Goal: Task Accomplishment & Management: Complete application form

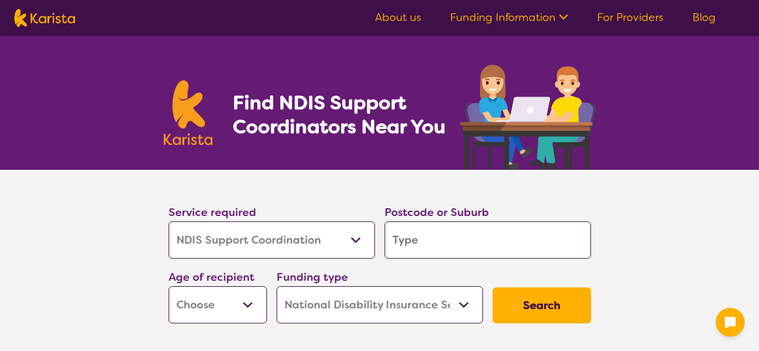
select select "NDIS Support Coordination"
select select "NDIS"
select select "NDIS Support Coordination"
select select "NDIS"
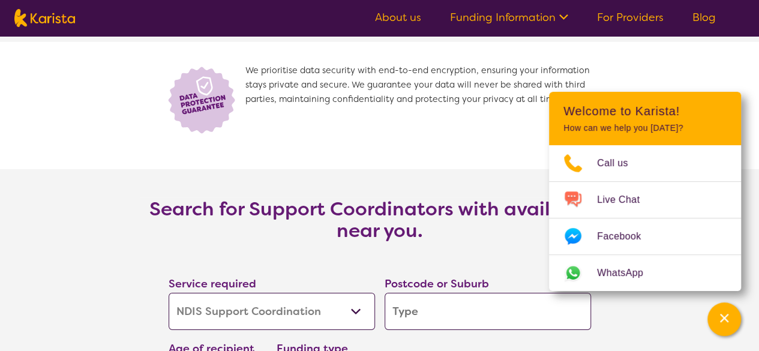
scroll to position [1980, 0]
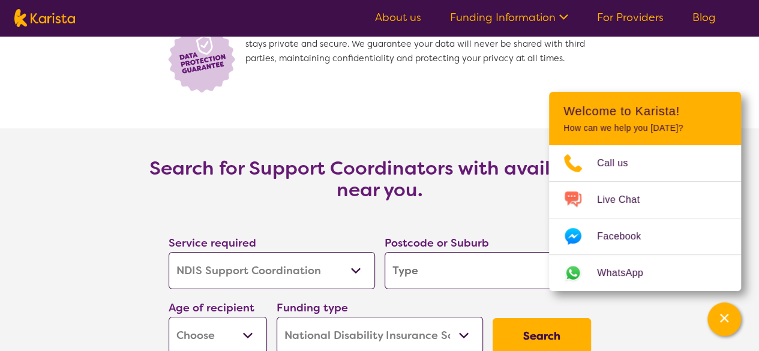
click at [280, 270] on select "Allied Health Assistant Assessment (ADHD or Autism) Behaviour support Counselli…" at bounding box center [272, 270] width 206 height 37
click at [128, 278] on section "Search for Support Coordinators with availability near you. Service required Al…" at bounding box center [379, 260] width 759 height 264
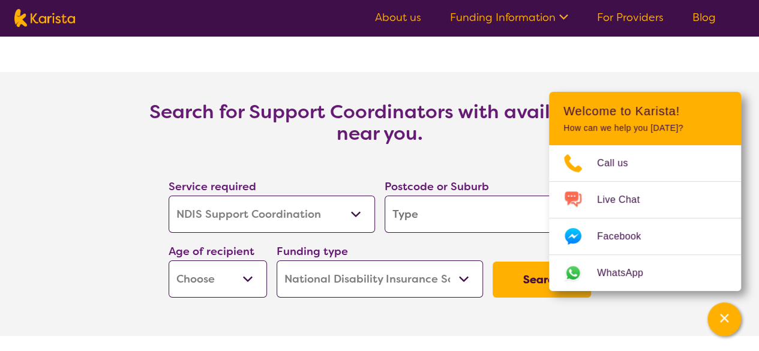
scroll to position [2100, 0]
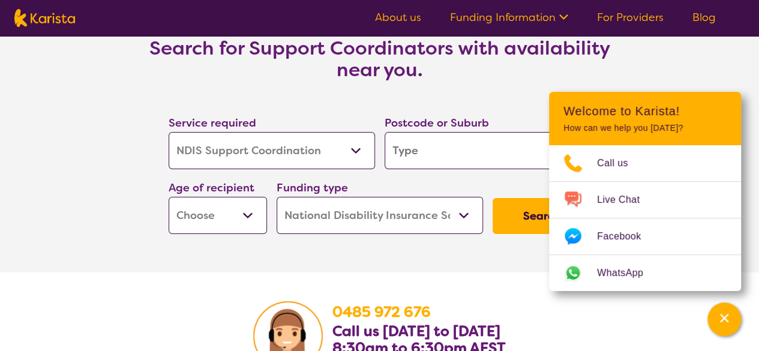
click at [318, 224] on select "Home Care Package (HCP) National Disability Insurance Scheme (NDIS) I don't know" at bounding box center [380, 215] width 206 height 37
click at [164, 265] on section "Search for Support Coordinators with availability near you. Service required Al…" at bounding box center [380, 140] width 480 height 264
click at [615, 15] on link "For Providers" at bounding box center [630, 17] width 67 height 14
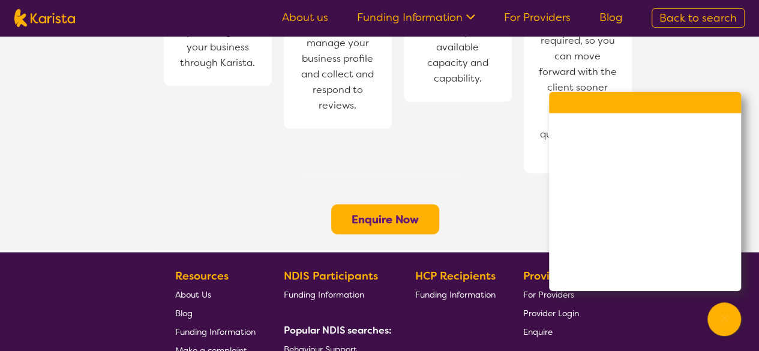
scroll to position [1020, 0]
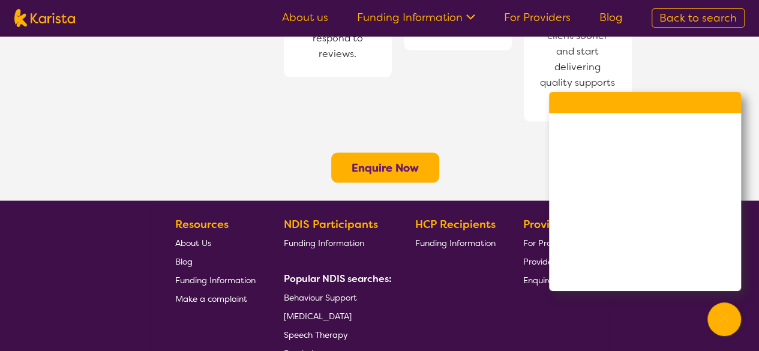
click at [352, 160] on b "Enquire Now" at bounding box center [385, 167] width 67 height 14
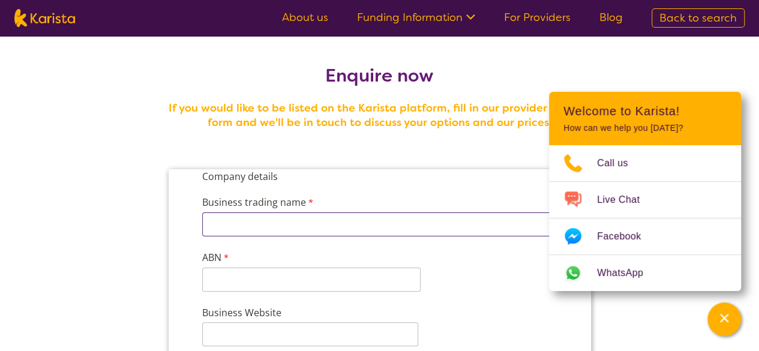
click at [286, 225] on input "Business trading name" at bounding box center [379, 224] width 355 height 24
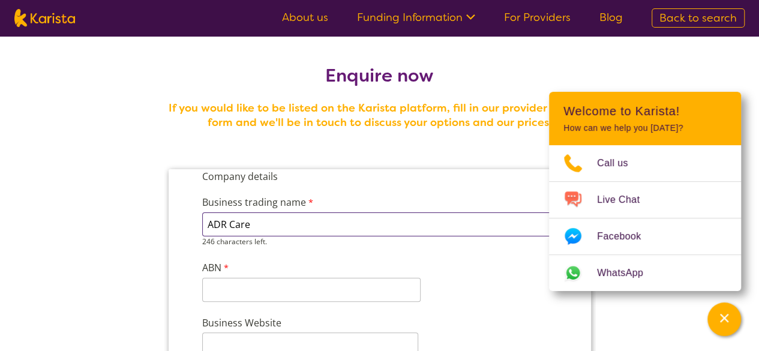
type input "ADR Care"
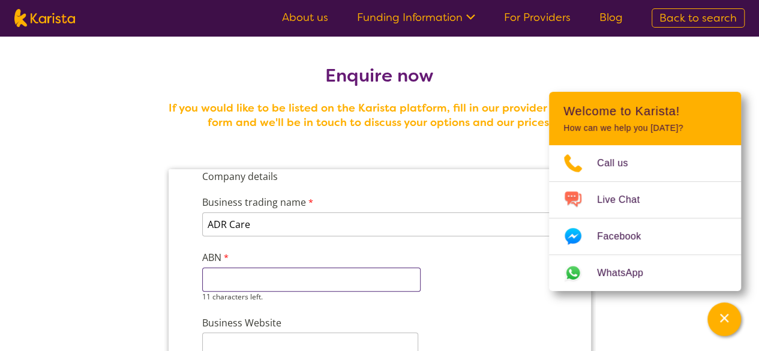
click at [298, 280] on input "ABN" at bounding box center [311, 280] width 218 height 24
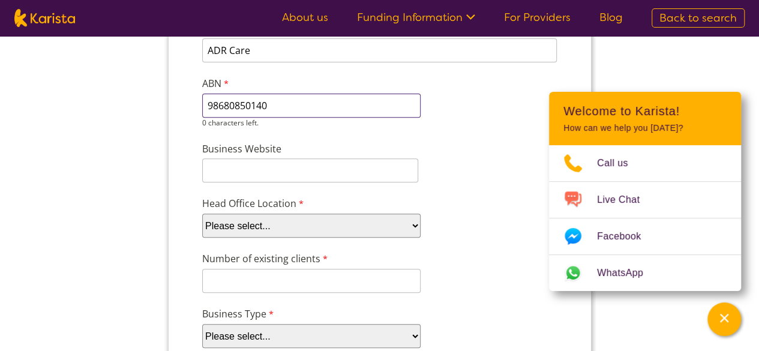
scroll to position [180, 0]
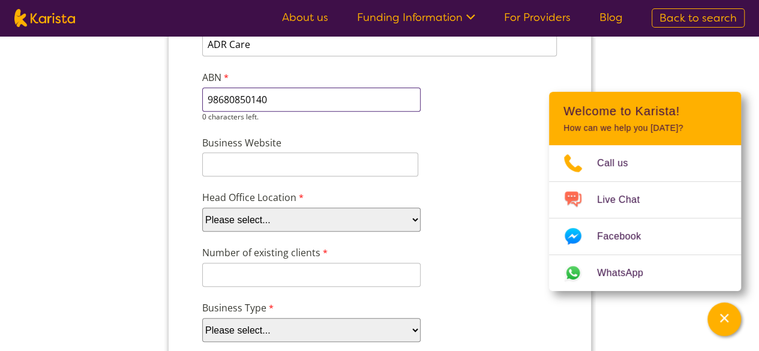
type input "98680850140"
click at [289, 161] on input "Business Website" at bounding box center [310, 164] width 216 height 24
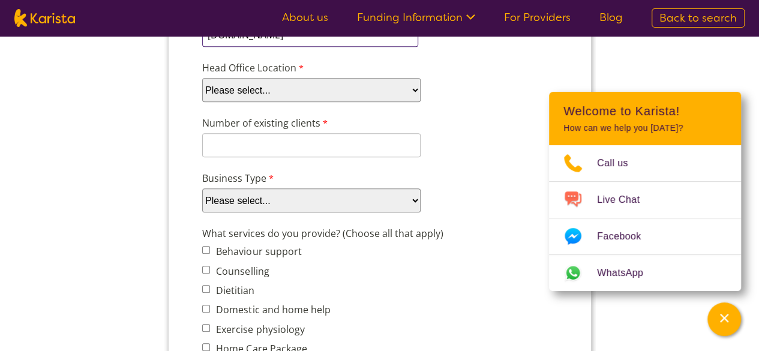
scroll to position [300, 0]
type input "[DOMAIN_NAME]"
click at [282, 82] on select "Please select... ACT [GEOGRAPHIC_DATA] NT QLD SA TAS [GEOGRAPHIC_DATA] [GEOGRAP…" at bounding box center [311, 89] width 218 height 24
select select "tfa_95"
click at [202, 101] on select "Please select... ACT [GEOGRAPHIC_DATA] NT QLD SA TAS [GEOGRAPHIC_DATA] [GEOGRAP…" at bounding box center [311, 89] width 218 height 24
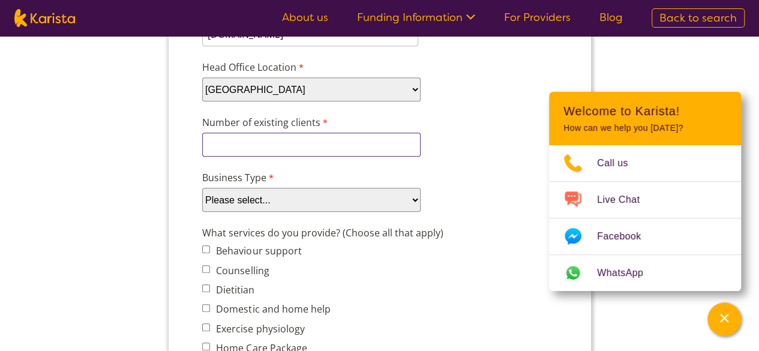
click at [262, 139] on input "Number of existing clients" at bounding box center [311, 145] width 218 height 24
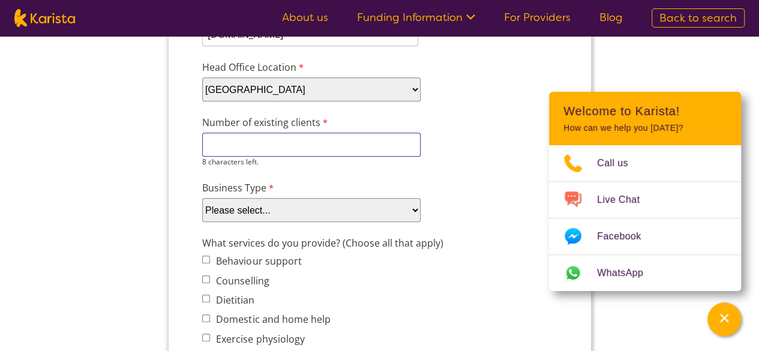
type input "0"
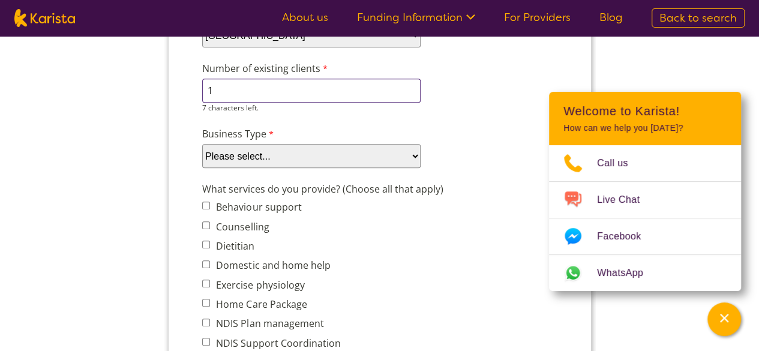
scroll to position [420, 0]
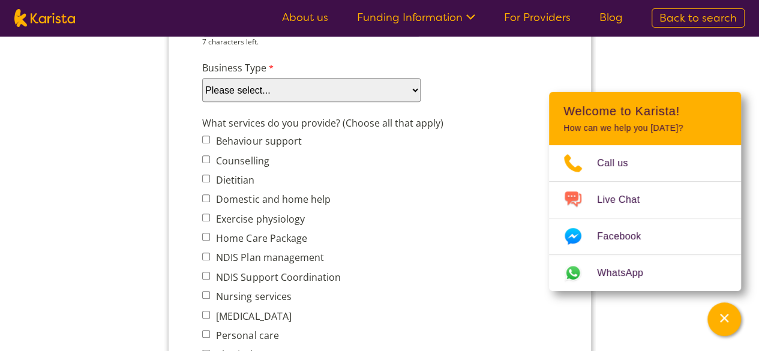
type input "1"
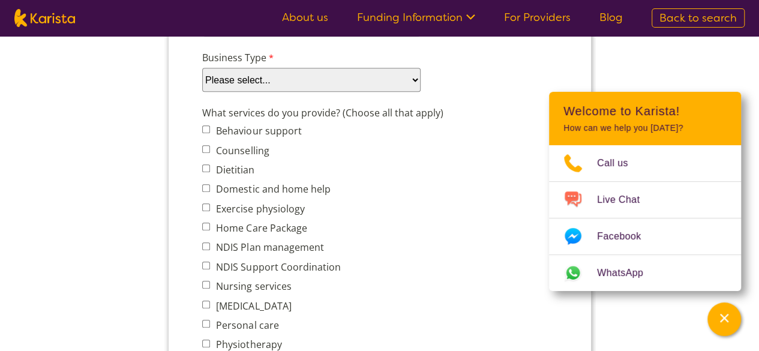
click at [254, 79] on select "Please select... Company Individual/Sole Trader Other (please specify)" at bounding box center [311, 80] width 218 height 24
select select "tfa_87"
click at [202, 92] on select "Please select... Company Individual/Sole Trader Other (please specify)" at bounding box center [311, 80] width 218 height 24
click at [257, 188] on label "Domestic and home help" at bounding box center [271, 188] width 118 height 13
click at [209, 188] on input "Domestic and home help" at bounding box center [206, 188] width 8 height 8
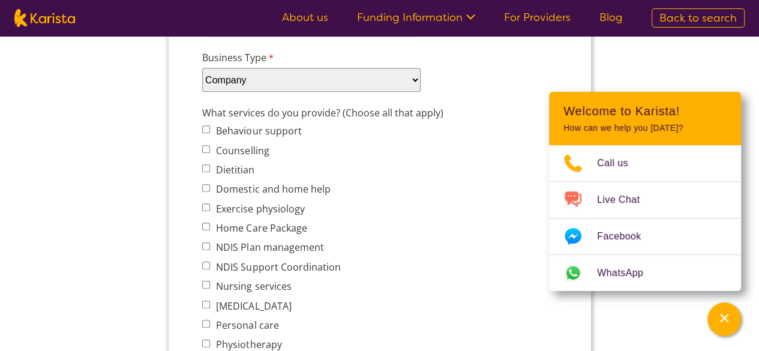
checkbox input "true"
click at [257, 230] on label "Home Care Package" at bounding box center [259, 227] width 94 height 13
click at [209, 230] on input "Home Care Package" at bounding box center [206, 227] width 8 height 8
checkbox input "true"
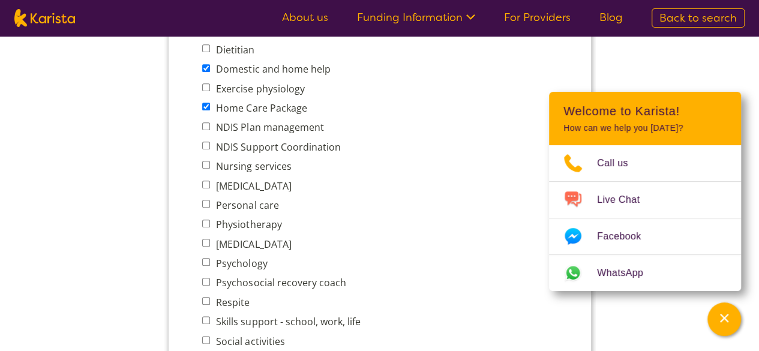
click at [250, 167] on label "Nursing services" at bounding box center [251, 166] width 79 height 13
click at [209, 167] on input "Nursing services" at bounding box center [206, 165] width 8 height 8
checkbox input "true"
click at [246, 206] on label "Personal care" at bounding box center [245, 205] width 66 height 13
click at [209, 206] on input "Personal care" at bounding box center [206, 204] width 8 height 8
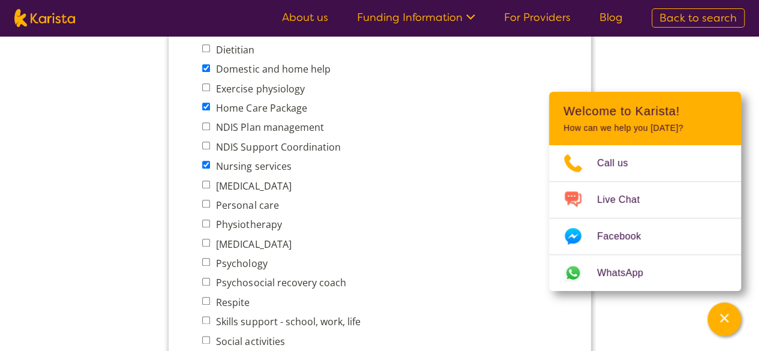
checkbox input "true"
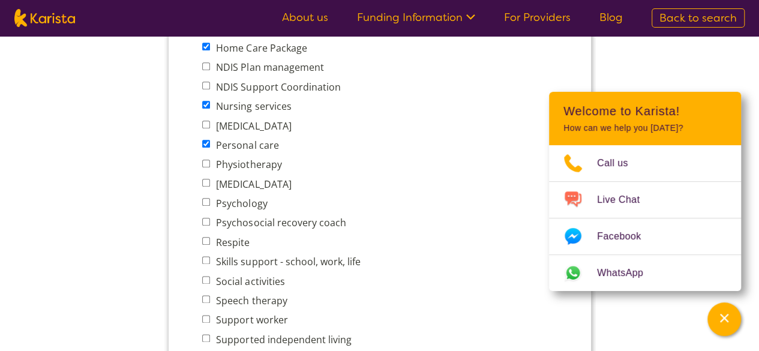
scroll to position [720, 0]
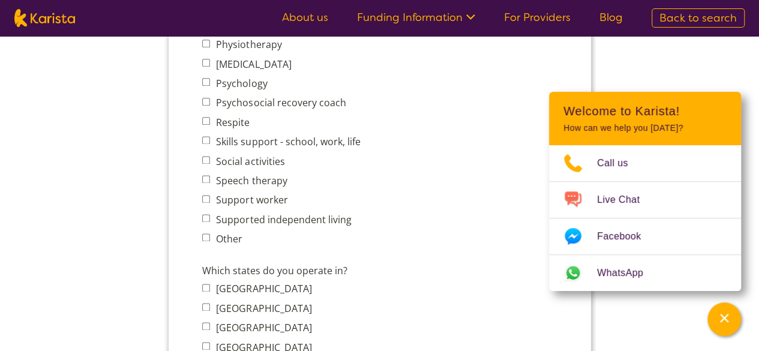
click at [246, 158] on label "Social activities" at bounding box center [248, 161] width 72 height 13
click at [209, 158] on input "Social activities" at bounding box center [206, 160] width 8 height 8
checkbox input "true"
click at [245, 137] on label "Skills support - school, work, life" at bounding box center [286, 141] width 148 height 13
click at [209, 137] on input "Skills support - school, work, life" at bounding box center [206, 140] width 8 height 8
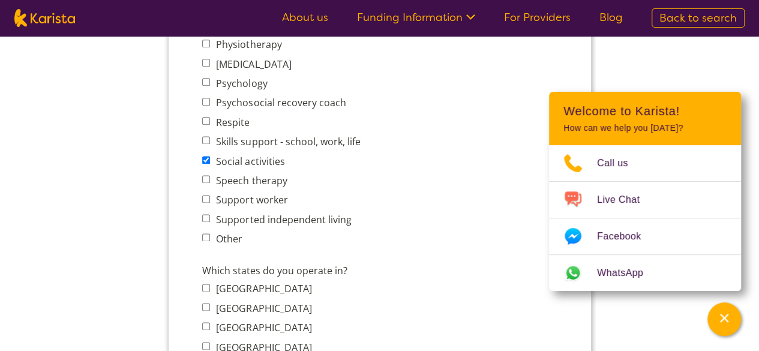
checkbox input "true"
click at [257, 200] on label "Support worker" at bounding box center [249, 199] width 75 height 13
click at [209, 200] on input "Support worker" at bounding box center [206, 199] width 8 height 8
checkbox input "true"
click at [259, 215] on label "Supported independent living" at bounding box center [281, 219] width 139 height 13
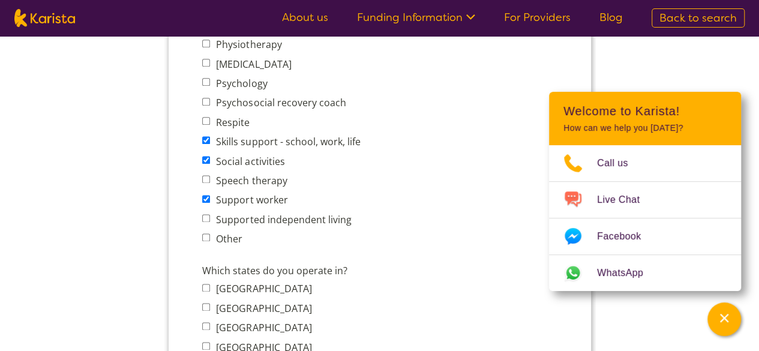
click at [209, 215] on input "Supported independent living" at bounding box center [206, 218] width 8 height 8
checkbox input "true"
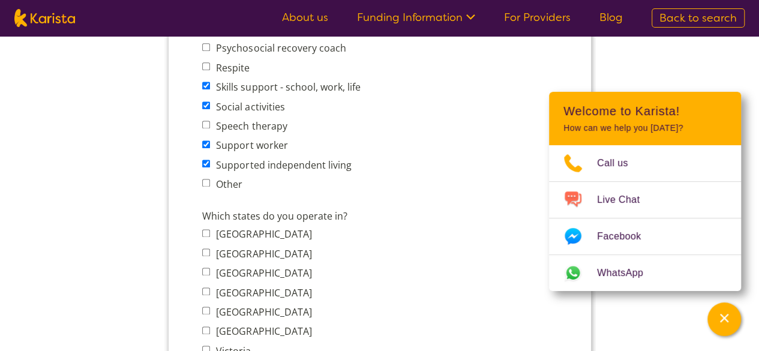
scroll to position [840, 0]
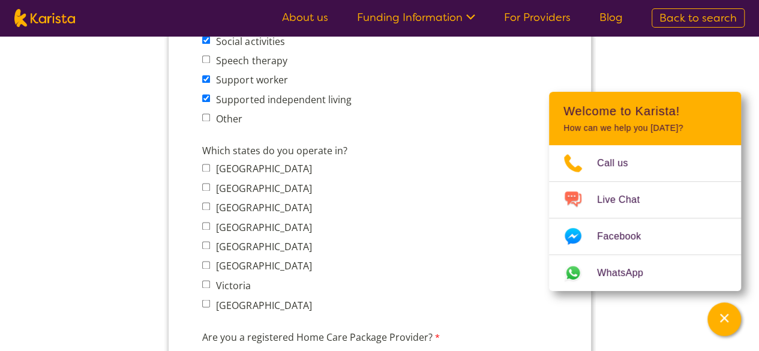
click at [220, 118] on label "Other" at bounding box center [227, 118] width 30 height 13
click at [209, 118] on input "Other" at bounding box center [206, 117] width 8 height 8
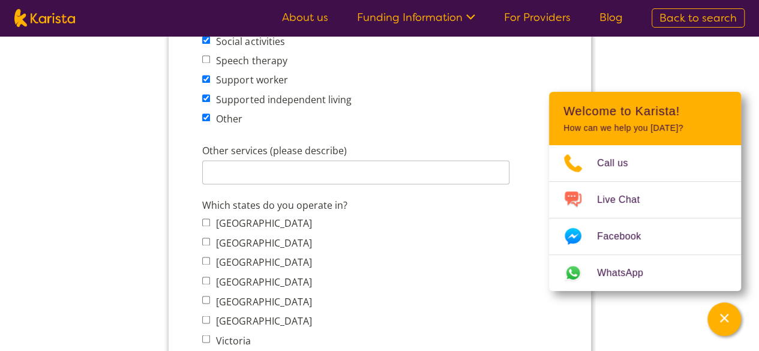
click at [223, 116] on label "Other" at bounding box center [227, 118] width 30 height 13
click at [209, 116] on input "Other" at bounding box center [206, 117] width 8 height 8
checkbox input "false"
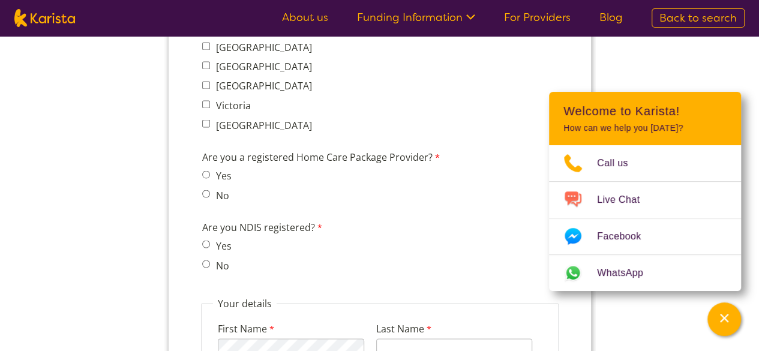
scroll to position [960, 0]
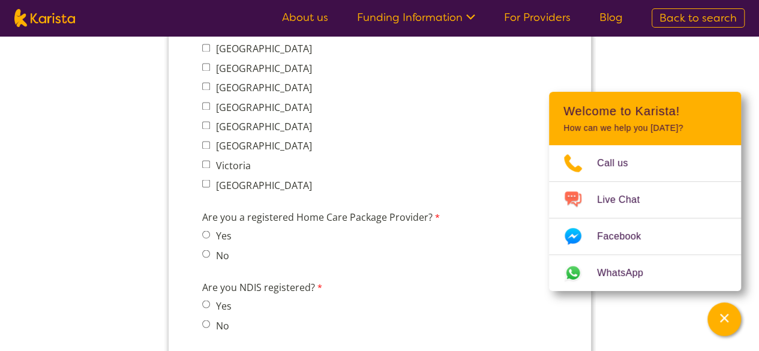
click at [227, 67] on label "[GEOGRAPHIC_DATA]" at bounding box center [261, 68] width 99 height 13
click at [209, 67] on input "[GEOGRAPHIC_DATA]" at bounding box center [206, 67] width 8 height 8
checkbox input "true"
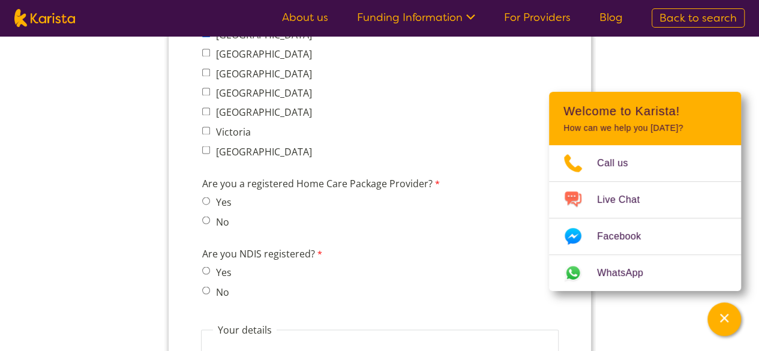
scroll to position [1020, 0]
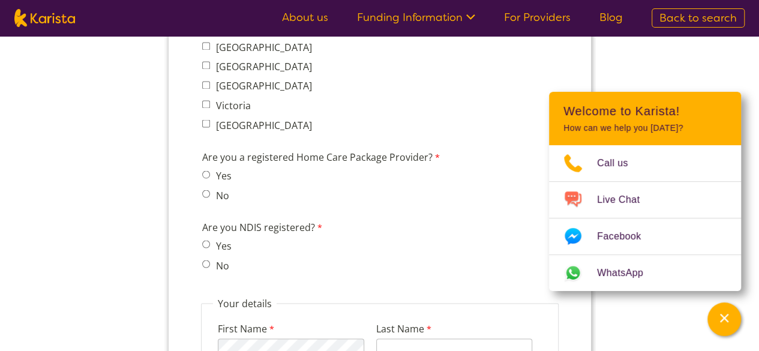
click at [223, 173] on label "Yes" at bounding box center [221, 175] width 19 height 13
click at [209, 173] on input "Yes" at bounding box center [206, 174] width 8 height 8
radio input "true"
click at [227, 242] on label "Yes" at bounding box center [221, 245] width 19 height 13
click at [209, 242] on input "Yes" at bounding box center [206, 244] width 8 height 8
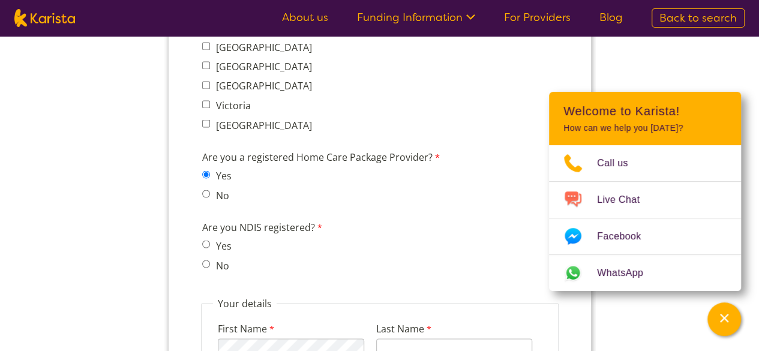
radio input "true"
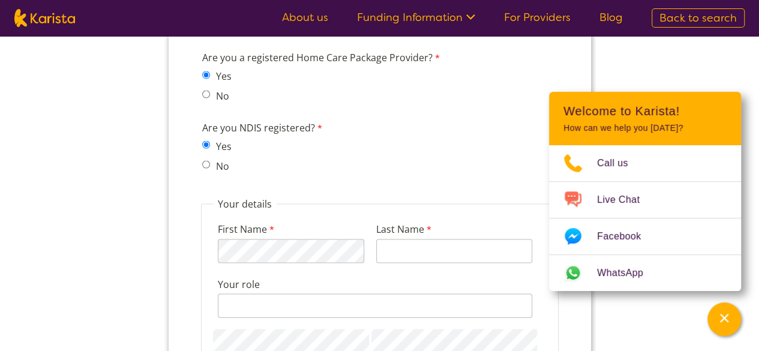
scroll to position [1140, 0]
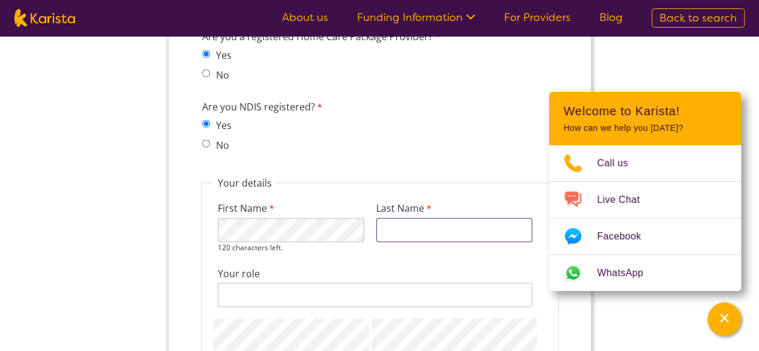
type input "Mishra"
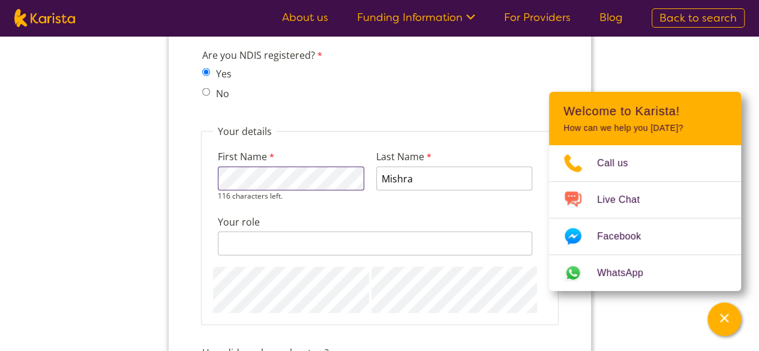
scroll to position [1260, 0]
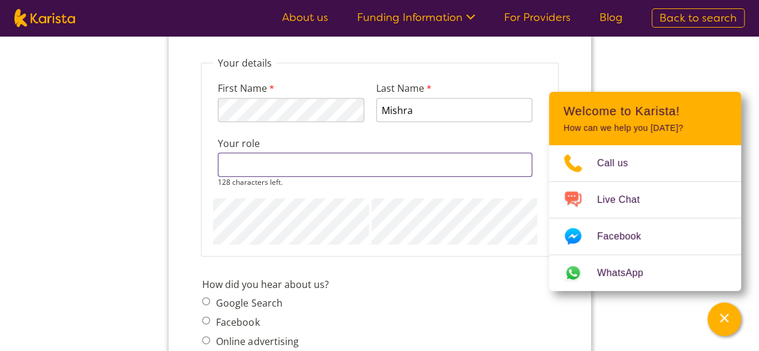
click at [288, 181] on div "128 characters left." at bounding box center [374, 170] width 314 height 34
type input "Director"
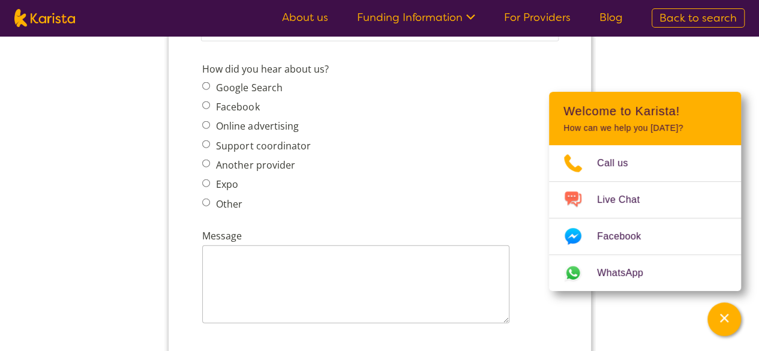
scroll to position [1440, 0]
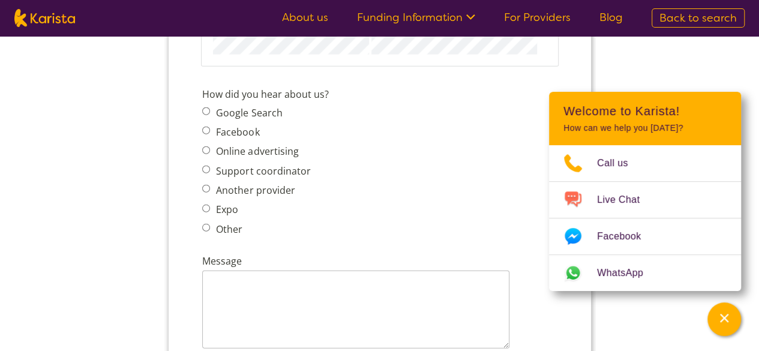
click at [232, 193] on label "Another provider" at bounding box center [253, 190] width 82 height 13
click at [209, 193] on input "Another provider" at bounding box center [206, 189] width 8 height 8
radio input "true"
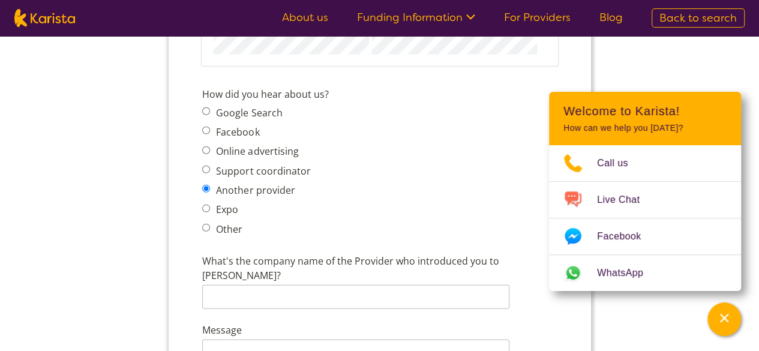
click at [224, 153] on label "Online advertising" at bounding box center [255, 151] width 86 height 13
click at [209, 153] on input "Online advertising" at bounding box center [206, 150] width 8 height 8
radio input "true"
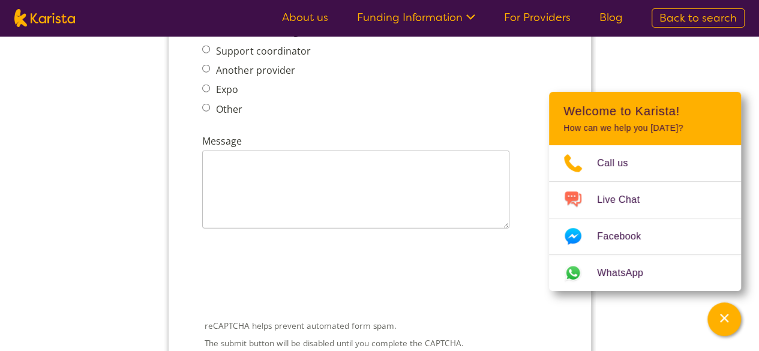
scroll to position [1680, 0]
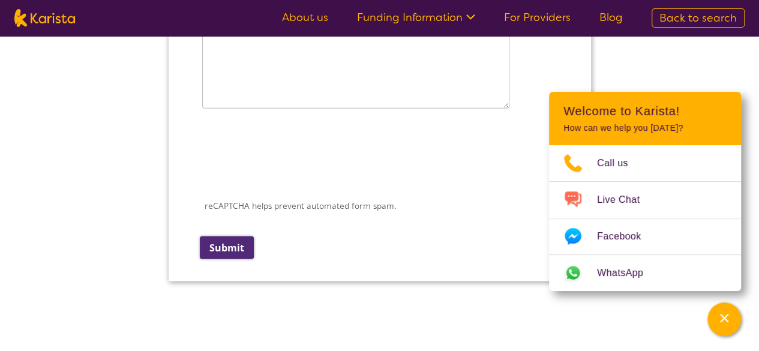
click at [231, 246] on input "Submit" at bounding box center [226, 247] width 54 height 23
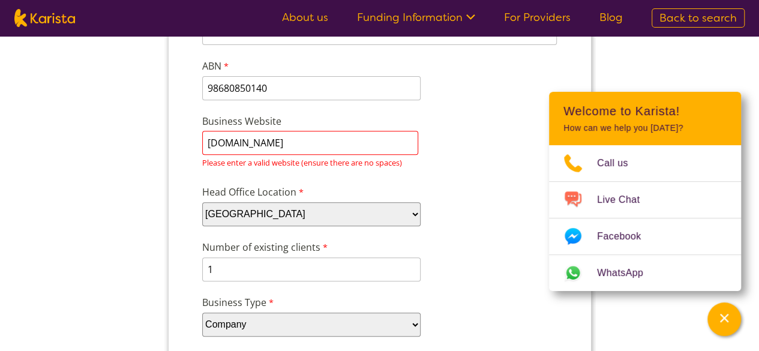
scroll to position [142, 0]
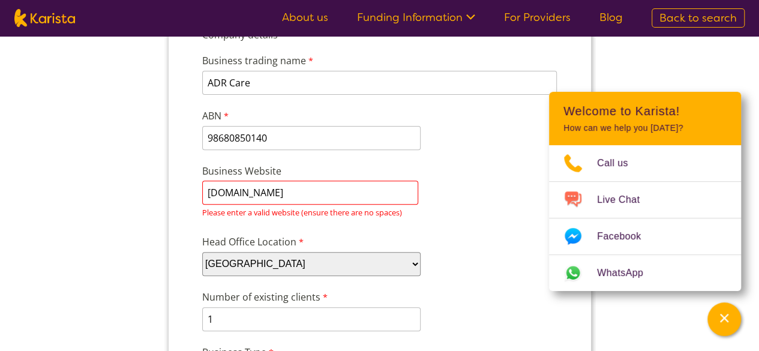
drag, startPoint x: 328, startPoint y: 192, endPoint x: 195, endPoint y: 194, distance: 133.2
click at [512, 187] on div "Business Website [DOMAIN_NAME] Please enter a valid website (ensure there are n…" at bounding box center [379, 192] width 365 height 62
click at [206, 194] on input "[DOMAIN_NAME]" at bounding box center [310, 193] width 216 height 24
type input "[DOMAIN_NAME]"
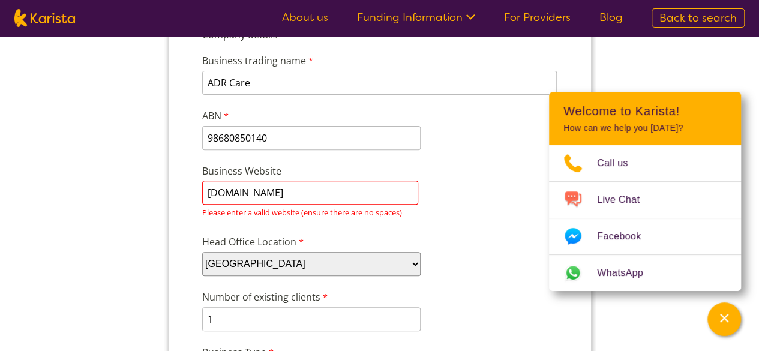
click at [436, 188] on div "Business Website [DOMAIN_NAME] Please enter a valid website (ensure there are n…" at bounding box center [379, 192] width 365 height 62
click at [460, 220] on div "Please enter a valid website (ensure there are no spaces)" at bounding box center [379, 213] width 355 height 16
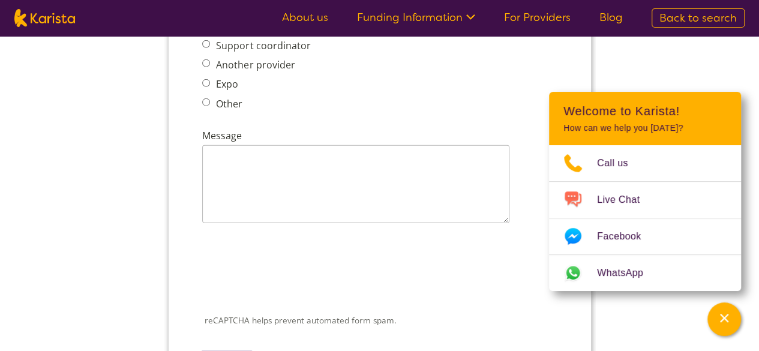
scroll to position [1822, 0]
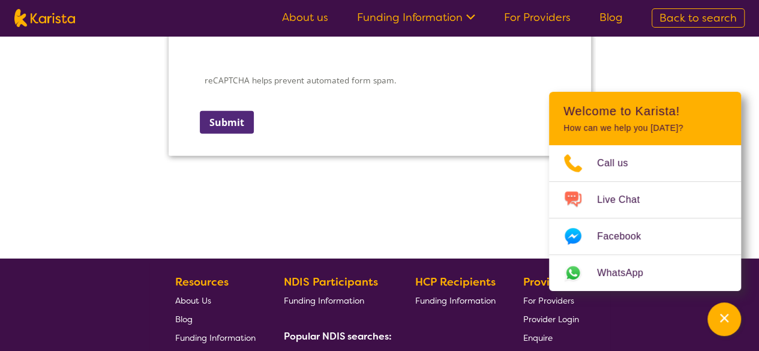
click at [227, 123] on input "Submit" at bounding box center [226, 122] width 54 height 23
